Goal: Task Accomplishment & Management: Complete application form

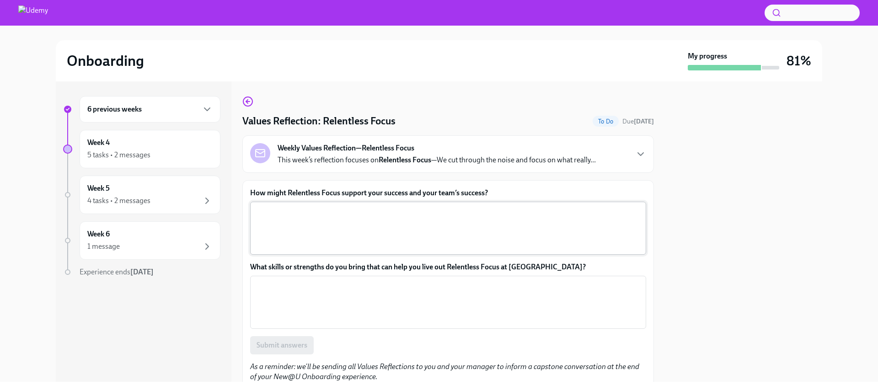
click at [334, 232] on textarea "How might Relentless Focus support your success and your team’s success?" at bounding box center [448, 228] width 385 height 44
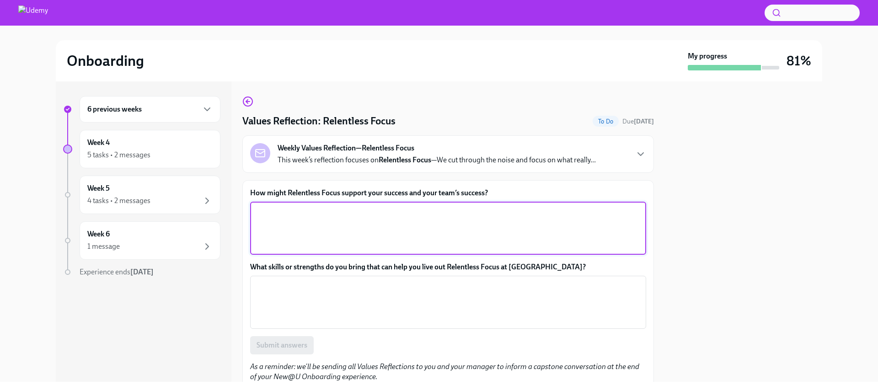
click at [512, 163] on p "This week’s reflection focuses on Relentless Focus —We cut through the noise an…" at bounding box center [437, 160] width 318 height 10
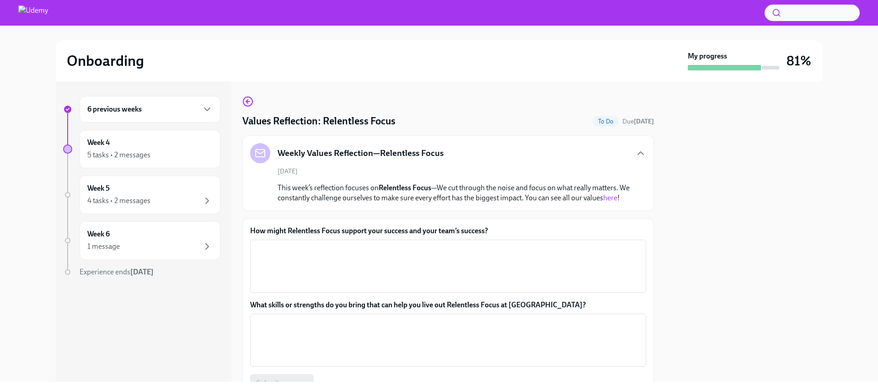
click at [614, 200] on link "here" at bounding box center [610, 197] width 14 height 9
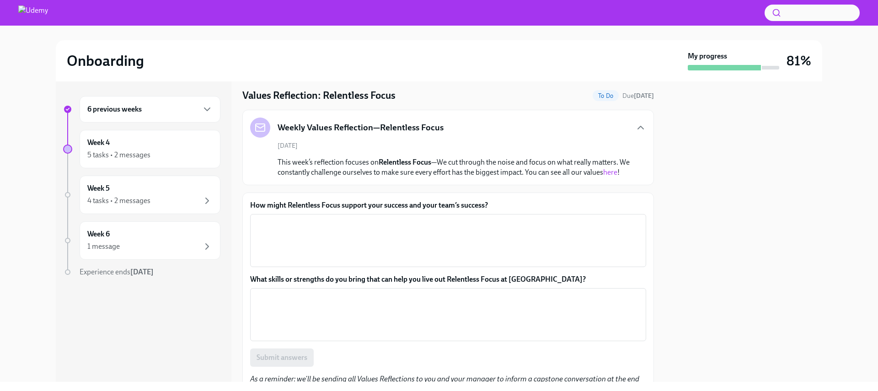
scroll to position [52, 0]
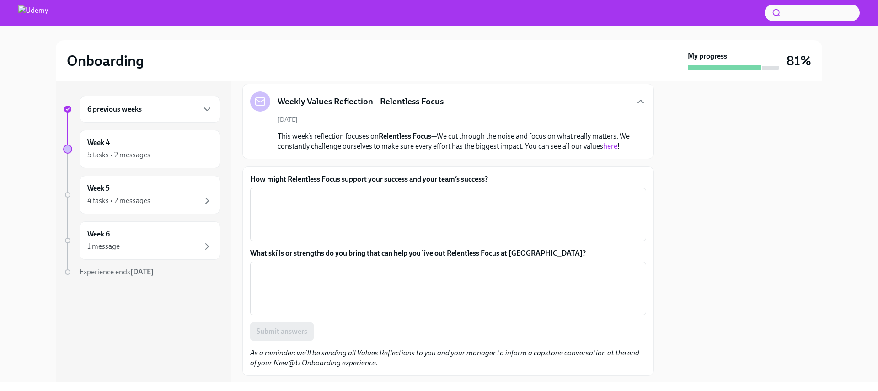
click at [425, 215] on textarea "How might Relentless Focus support your success and your team’s success?" at bounding box center [448, 215] width 385 height 44
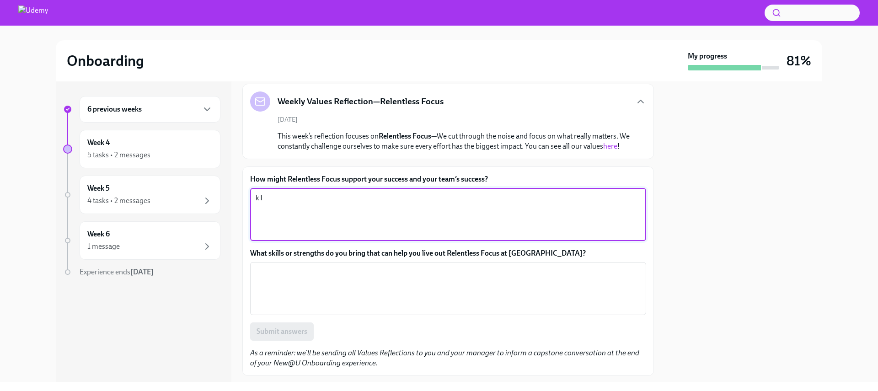
type textarea "k"
type textarea "T"
drag, startPoint x: 377, startPoint y: 199, endPoint x: 368, endPoint y: 200, distance: 8.9
click at [368, 200] on textarea "Relentless focus is crucial to my role a" at bounding box center [448, 215] width 385 height 44
drag, startPoint x: 386, startPoint y: 198, endPoint x: 307, endPoint y: 197, distance: 78.2
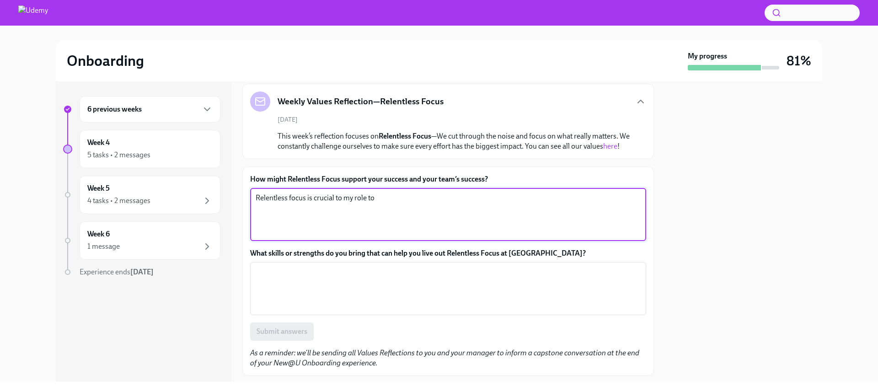
click at [307, 197] on textarea "Relentless focus is crucial to my role to" at bounding box center [448, 215] width 385 height 44
drag, startPoint x: 382, startPoint y: 199, endPoint x: 344, endPoint y: 199, distance: 37.5
click at [344, 199] on textarea "Relentless focus is crucial to my role to" at bounding box center [448, 215] width 385 height 44
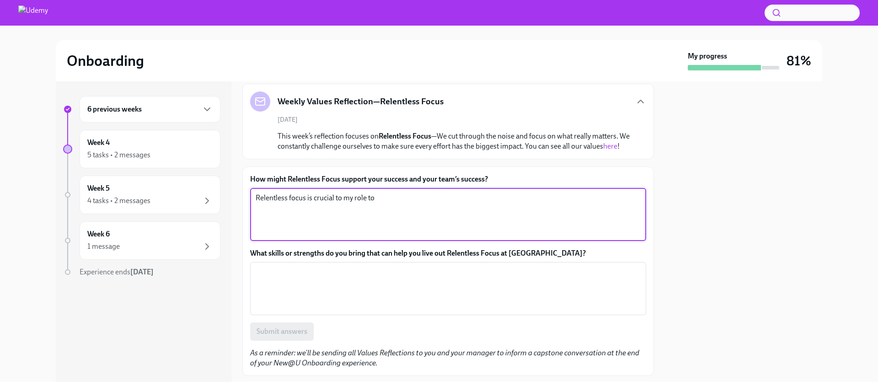
drag, startPoint x: 384, startPoint y: 199, endPoint x: 251, endPoint y: 199, distance: 133.1
click at [251, 199] on div "Relentless focus is crucial to my role to x ​" at bounding box center [448, 214] width 396 height 53
drag, startPoint x: 589, startPoint y: 200, endPoint x: 520, endPoint y: 202, distance: 69.1
click at [520, 202] on textarea "As a RM I am responsible for a large book of business, and need to be able to p…" at bounding box center [448, 215] width 385 height 44
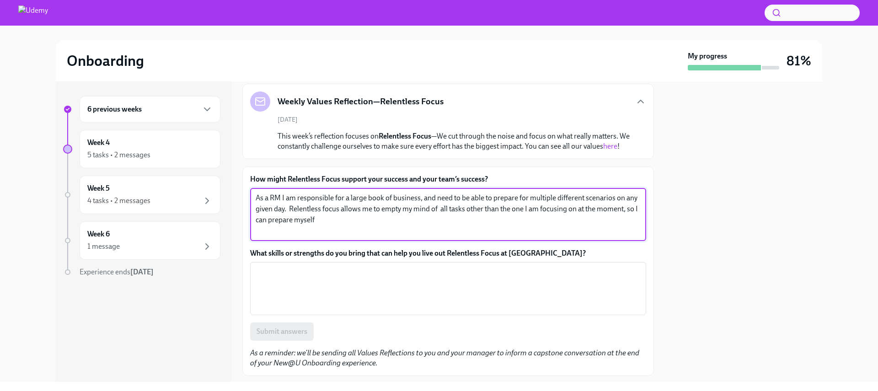
drag, startPoint x: 628, startPoint y: 208, endPoint x: 655, endPoint y: 205, distance: 27.6
click at [628, 208] on textarea "As a RM I am responsible for a large book of business, and need to be able to p…" at bounding box center [448, 215] width 385 height 44
drag, startPoint x: 503, startPoint y: 223, endPoint x: 634, endPoint y: 208, distance: 131.7
click at [634, 208] on textarea "As a RM I am responsible for a large book of business, and need to be able to p…" at bounding box center [448, 215] width 385 height 44
type textarea "As a RM I am responsible for a large book of business, and need to be able to p…"
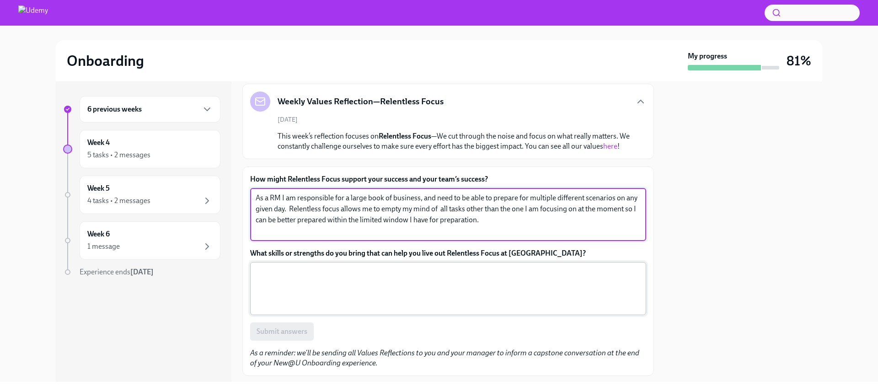
click at [472, 288] on textarea "What skills or strengths do you bring that can help you live out Relentless Foc…" at bounding box center [448, 289] width 385 height 44
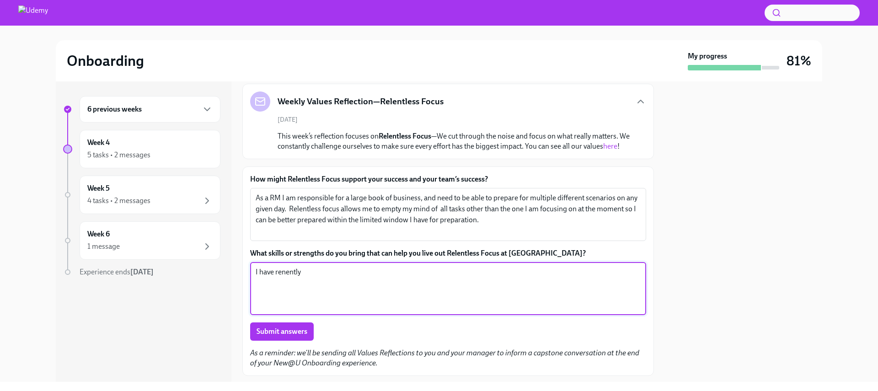
drag, startPoint x: 285, startPoint y: 271, endPoint x: 298, endPoint y: 269, distance: 13.5
click at [285, 271] on textarea "I have renently" at bounding box center [448, 289] width 385 height 44
click at [321, 269] on textarea "I have recently" at bounding box center [448, 289] width 385 height 44
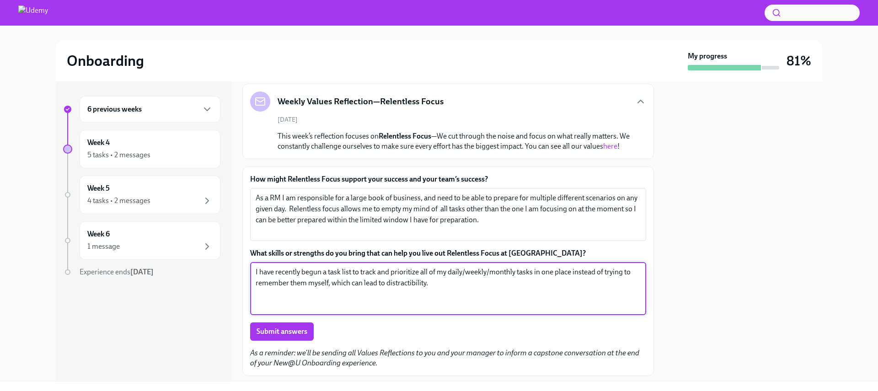
click at [481, 283] on textarea "I have recently begun a task list to track and prioritize all of my daily/weekl…" at bounding box center [448, 289] width 385 height 44
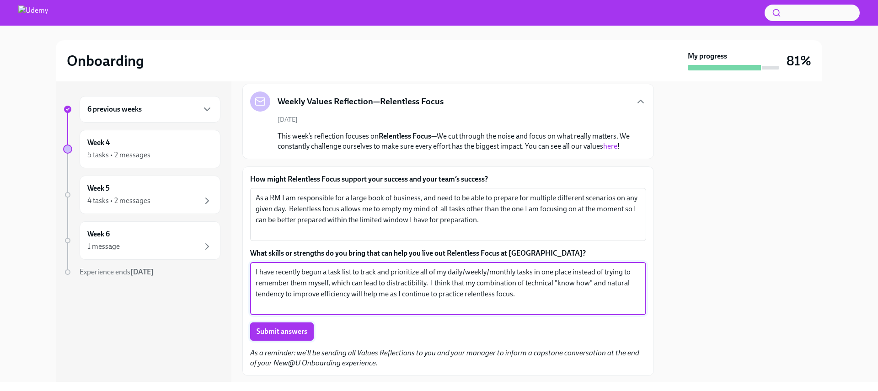
type textarea "I have recently begun a task list to track and prioritize all of my daily/weekl…"
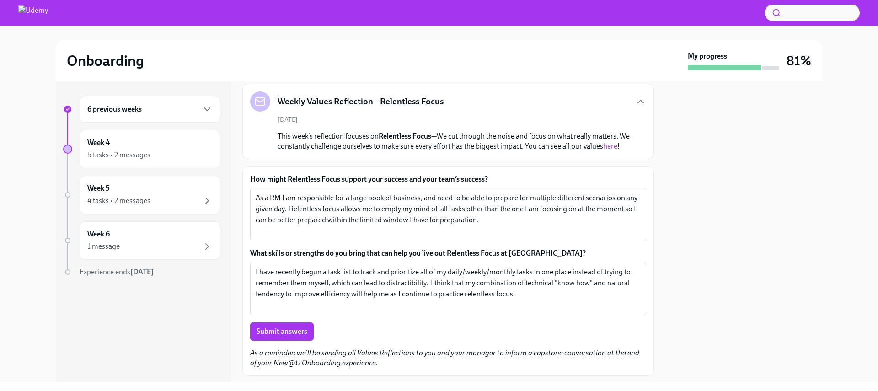
click at [272, 331] on span "Submit answers" at bounding box center [282, 331] width 51 height 9
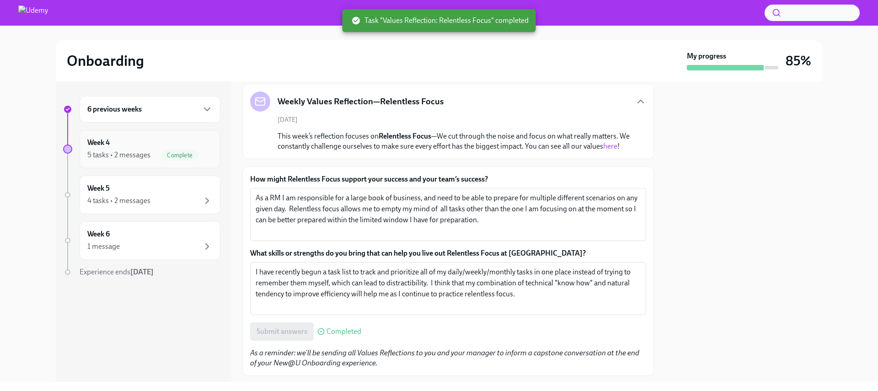
click at [133, 143] on div "Week 4 5 tasks • 2 messages Complete" at bounding box center [149, 149] width 125 height 23
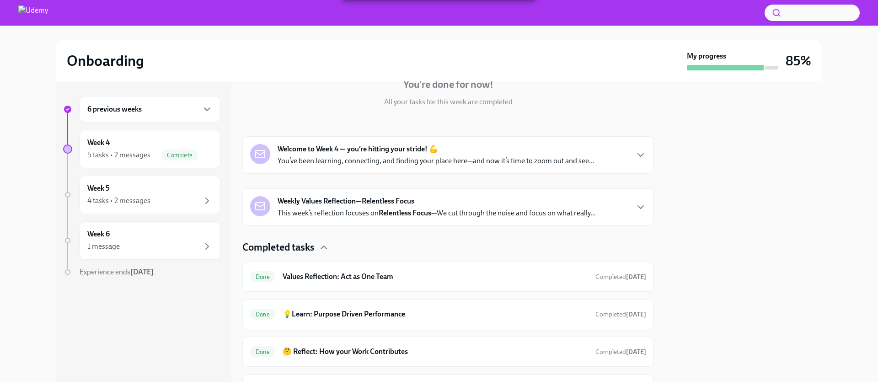
scroll to position [185, 0]
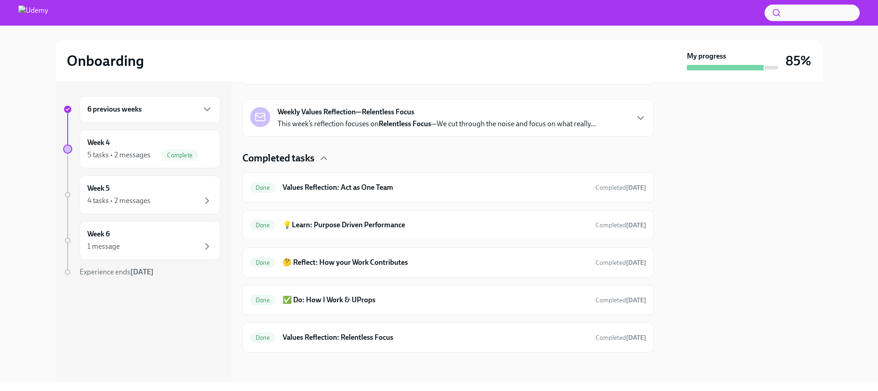
click at [137, 110] on h6 "6 previous weeks" at bounding box center [114, 109] width 54 height 10
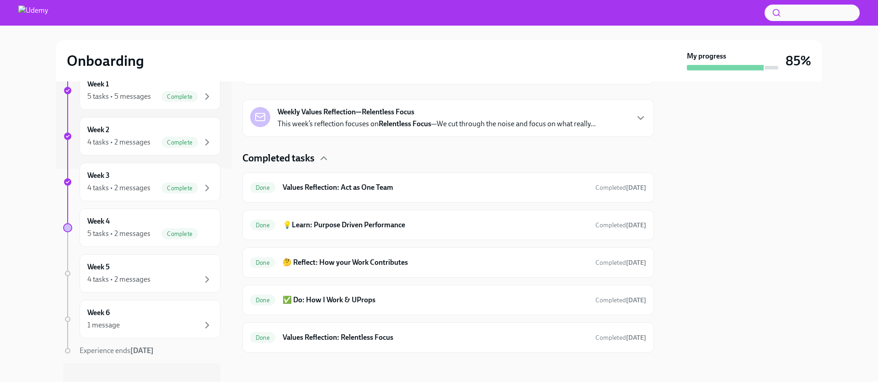
scroll to position [224, 0]
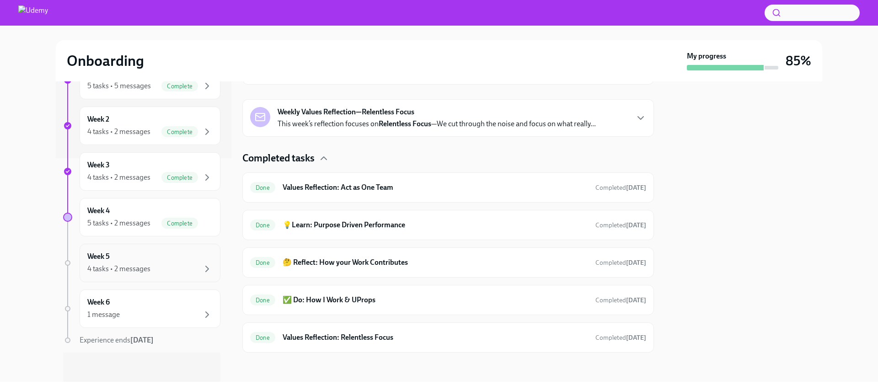
click at [177, 270] on div "4 tasks • 2 messages" at bounding box center [149, 268] width 125 height 11
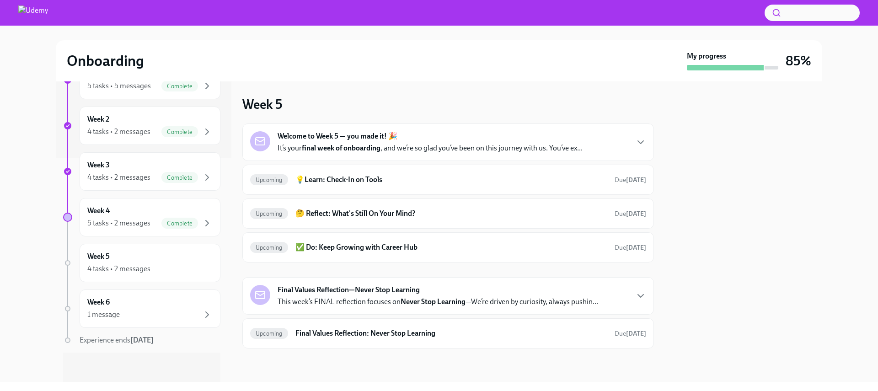
click at [368, 135] on strong "Welcome to Week 5 — you made it! 🎉" at bounding box center [338, 136] width 120 height 10
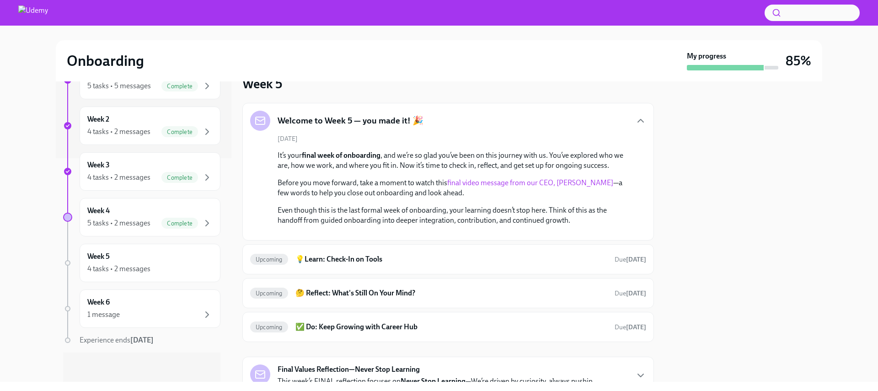
scroll to position [22, 0]
click at [504, 180] on link "final video message from our CEO, [PERSON_NAME]" at bounding box center [530, 181] width 166 height 9
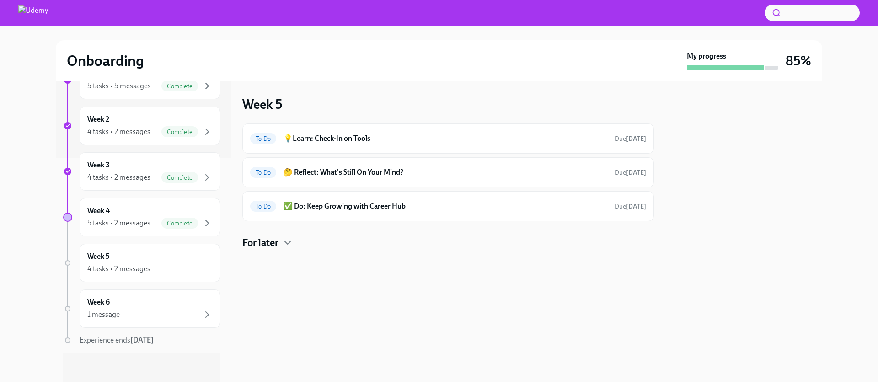
scroll to position [224, 0]
click at [129, 261] on div "Week 5 4 tasks • 2 messages" at bounding box center [149, 263] width 125 height 23
click at [369, 140] on h6 "💡Learn: Check-In on Tools" at bounding box center [446, 139] width 324 height 10
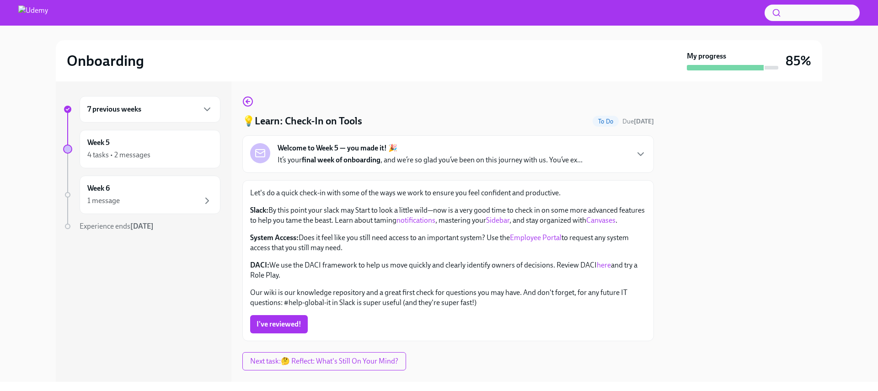
click at [374, 150] on strong "Welcome to Week 5 — you made it! 🎉" at bounding box center [338, 148] width 120 height 10
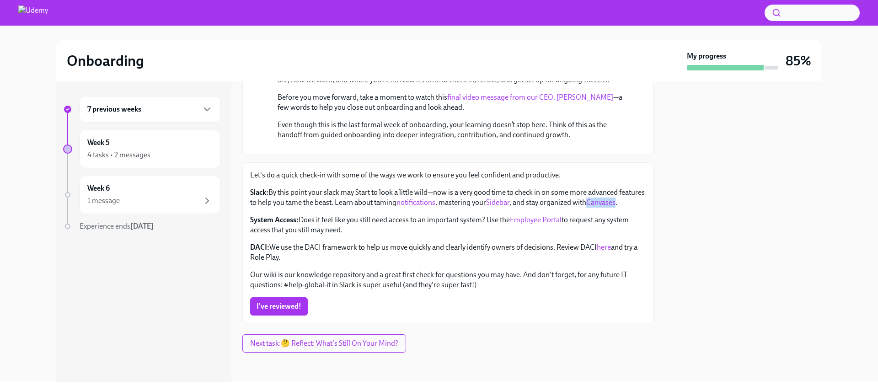
scroll to position [245, 0]
click at [279, 306] on span "I've reviewed!" at bounding box center [279, 306] width 45 height 9
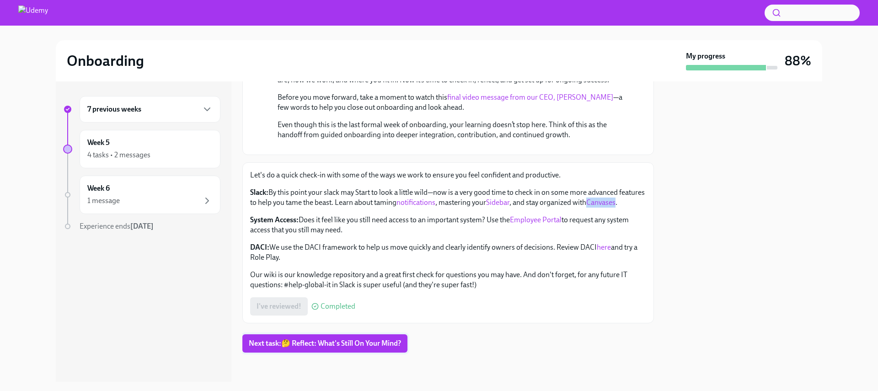
click at [299, 343] on span "Next task : 🤔 Reflect: What's Still On Your Mind?" at bounding box center [325, 343] width 152 height 9
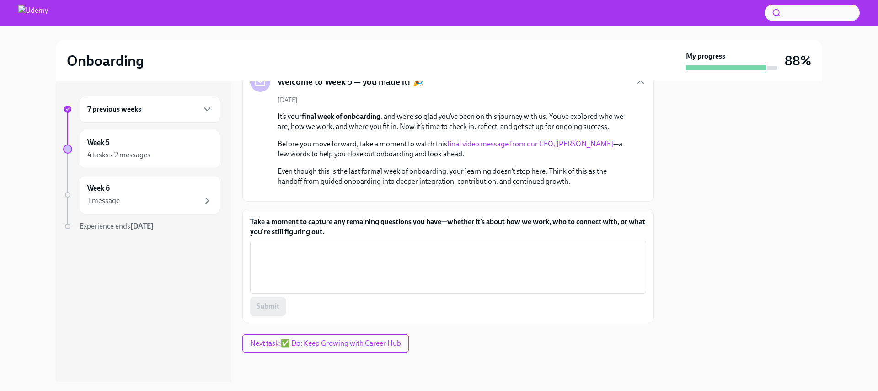
scroll to position [188, 0]
click at [128, 199] on div "1 message" at bounding box center [149, 200] width 125 height 11
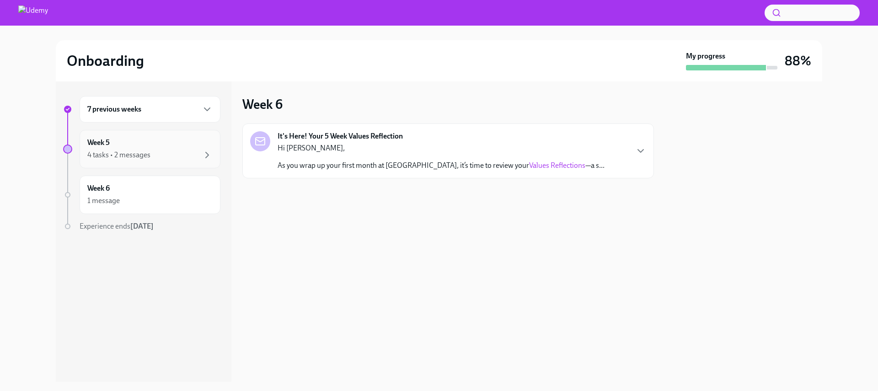
click at [146, 149] on div "Week 5 4 tasks • 2 messages" at bounding box center [149, 149] width 125 height 23
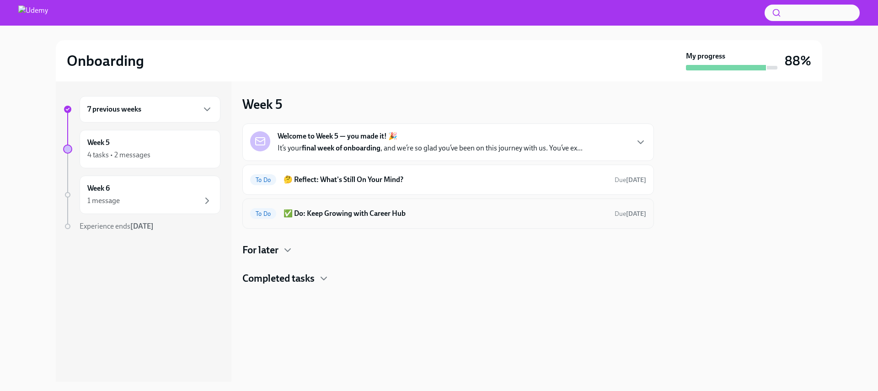
click at [361, 217] on h6 "✅ Do: Keep Growing with Career Hub" at bounding box center [446, 214] width 324 height 10
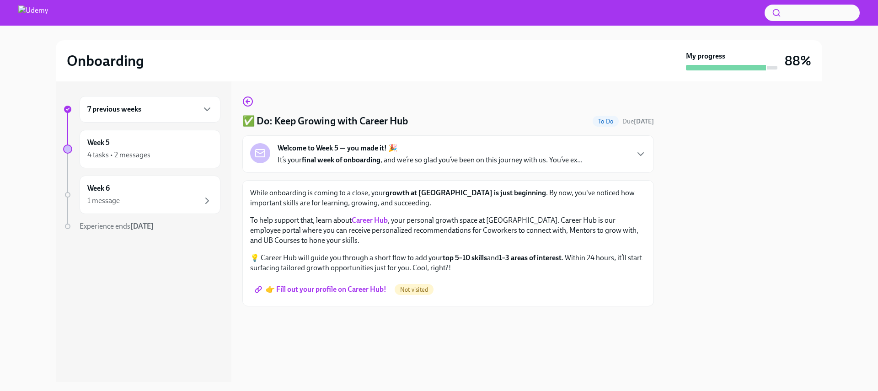
click at [376, 218] on strong "Career Hub" at bounding box center [370, 220] width 36 height 9
